Goal: Task Accomplishment & Management: Use online tool/utility

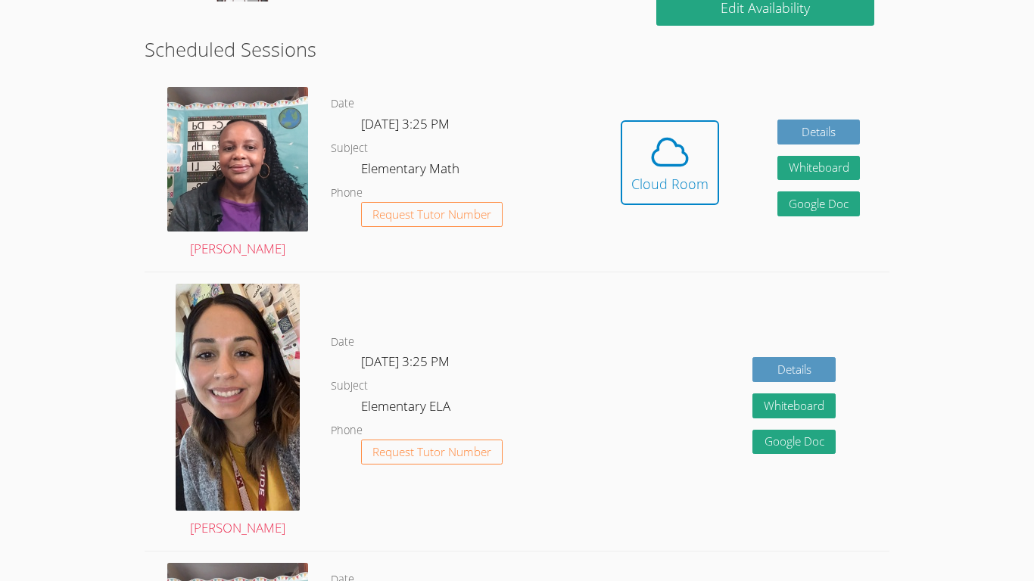
scroll to position [398, 0]
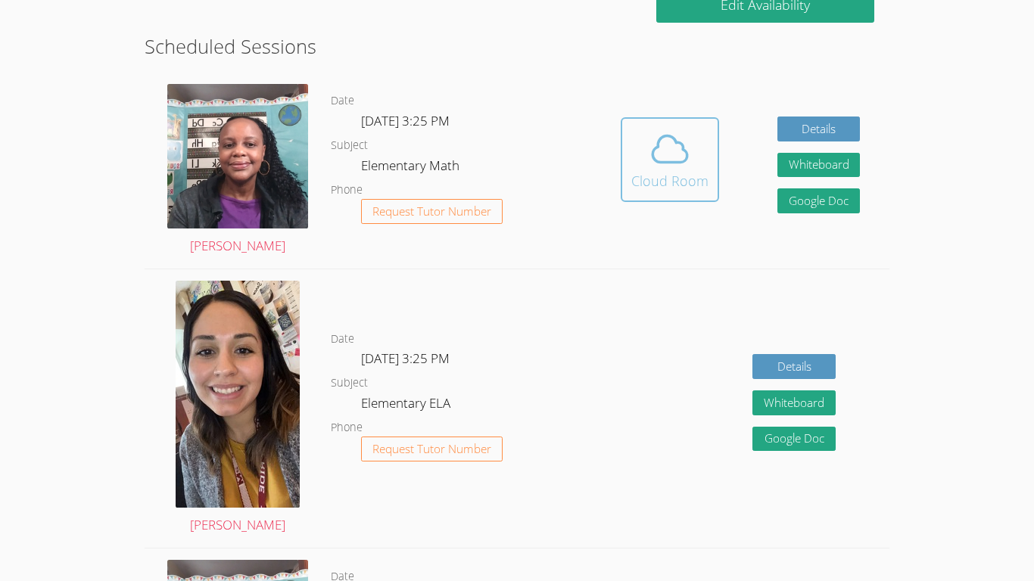
click at [662, 169] on icon at bounding box center [670, 149] width 42 height 42
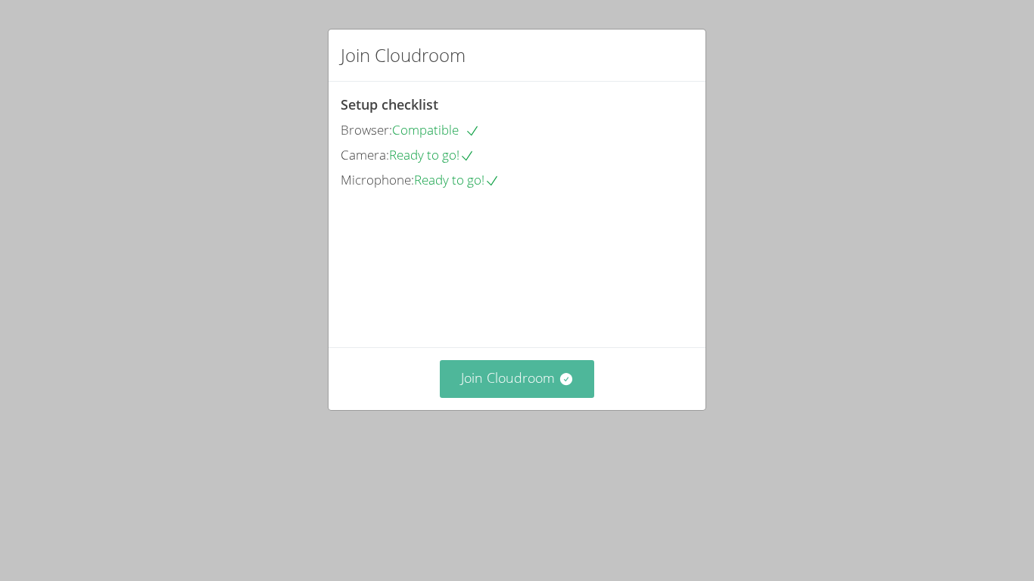
click at [481, 397] on button "Join Cloudroom" at bounding box center [517, 378] width 155 height 37
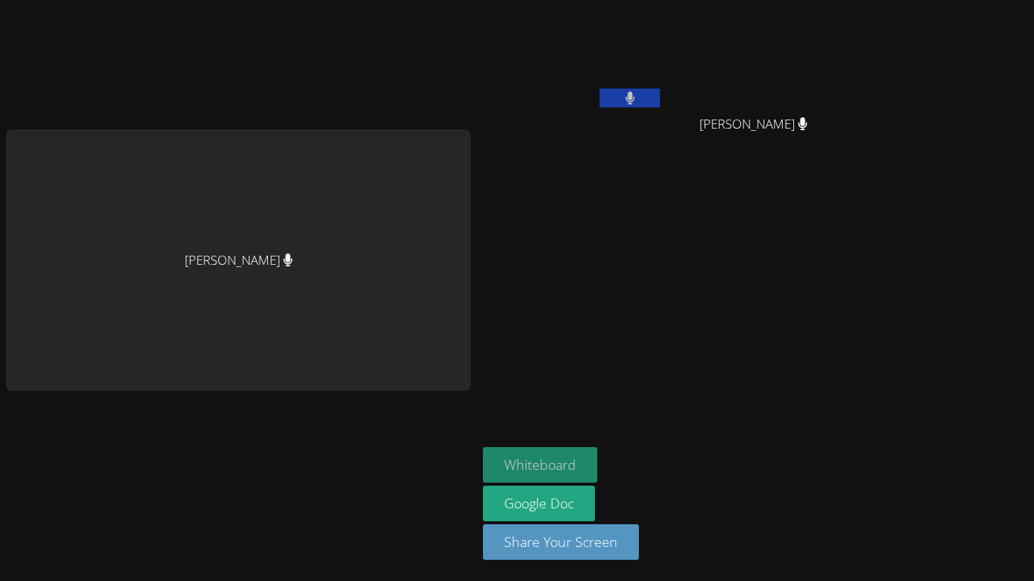
click at [559, 472] on button "Whiteboard" at bounding box center [540, 465] width 114 height 36
click at [625, 96] on icon at bounding box center [630, 98] width 10 height 13
click at [606, 92] on button at bounding box center [629, 98] width 61 height 19
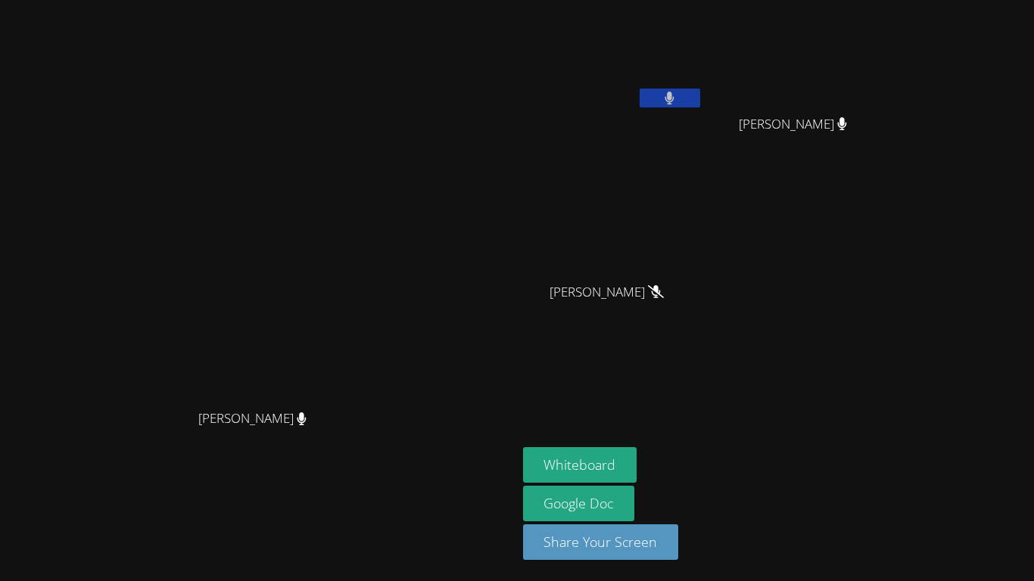
click at [700, 97] on button at bounding box center [670, 98] width 61 height 19
click at [677, 94] on icon at bounding box center [670, 98] width 16 height 13
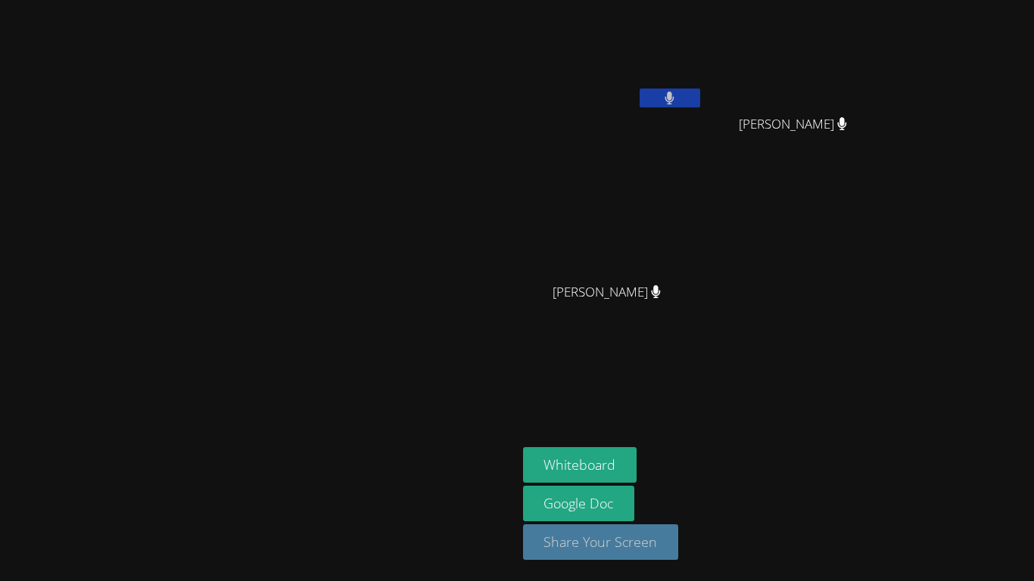
click at [679, 536] on button "Share Your Screen" at bounding box center [601, 543] width 156 height 36
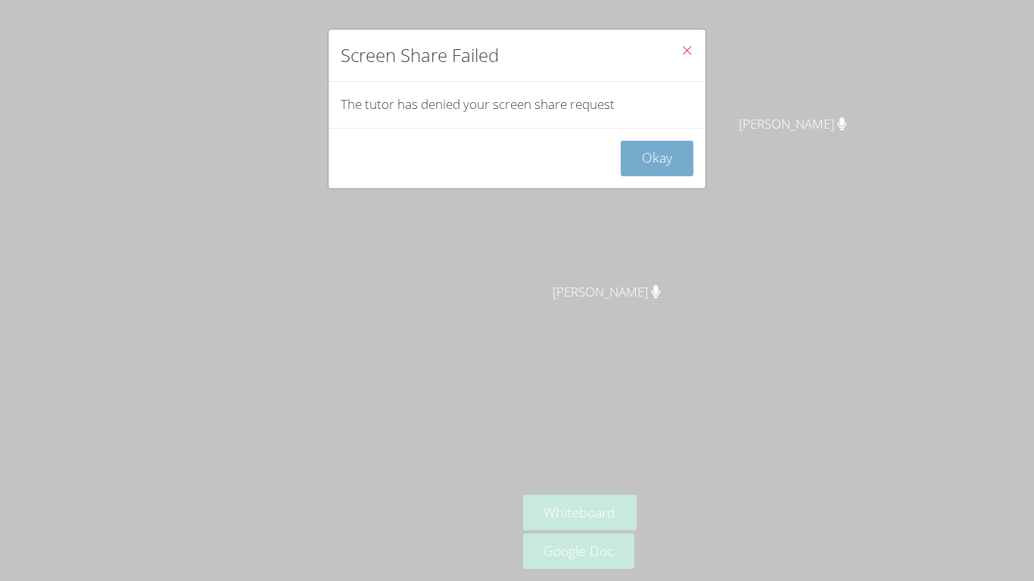
click at [668, 159] on button "Okay" at bounding box center [657, 159] width 73 height 36
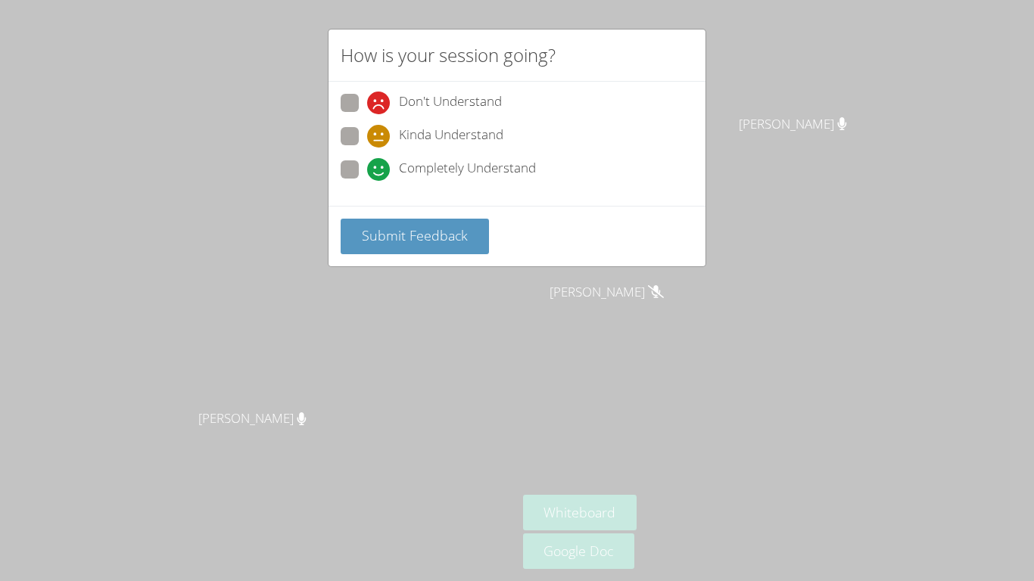
click at [367, 181] on span at bounding box center [367, 181] width 0 height 0
click at [367, 170] on input "Completely Understand" at bounding box center [373, 166] width 13 height 13
radio input "true"
click at [366, 242] on span "Submit Feedback" at bounding box center [415, 235] width 106 height 18
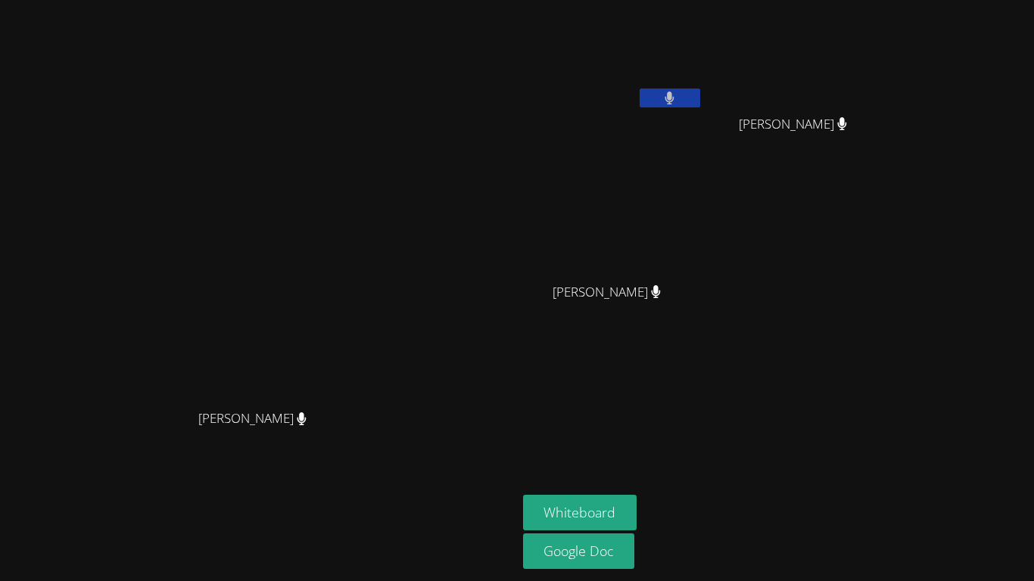
click at [700, 100] on button at bounding box center [670, 98] width 61 height 19
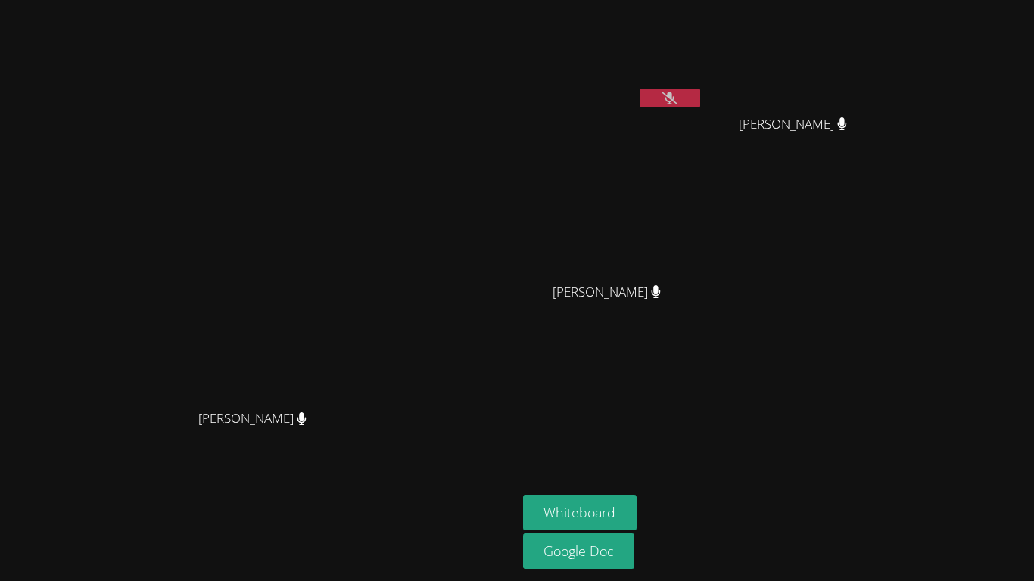
click at [700, 100] on button at bounding box center [670, 98] width 61 height 19
click at [263, 307] on video at bounding box center [258, 261] width 227 height 284
